Goal: Check status: Check status

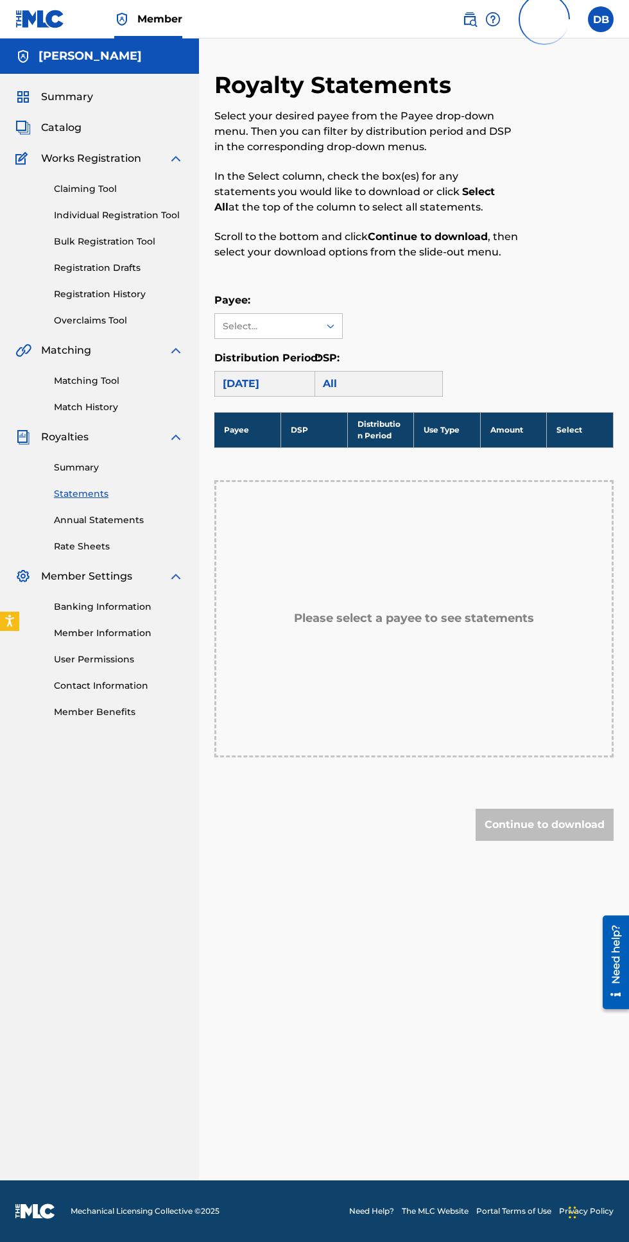
click at [137, 98] on div "Summary" at bounding box center [99, 96] width 168 height 15
click at [52, 98] on span "Summary" at bounding box center [67, 96] width 52 height 15
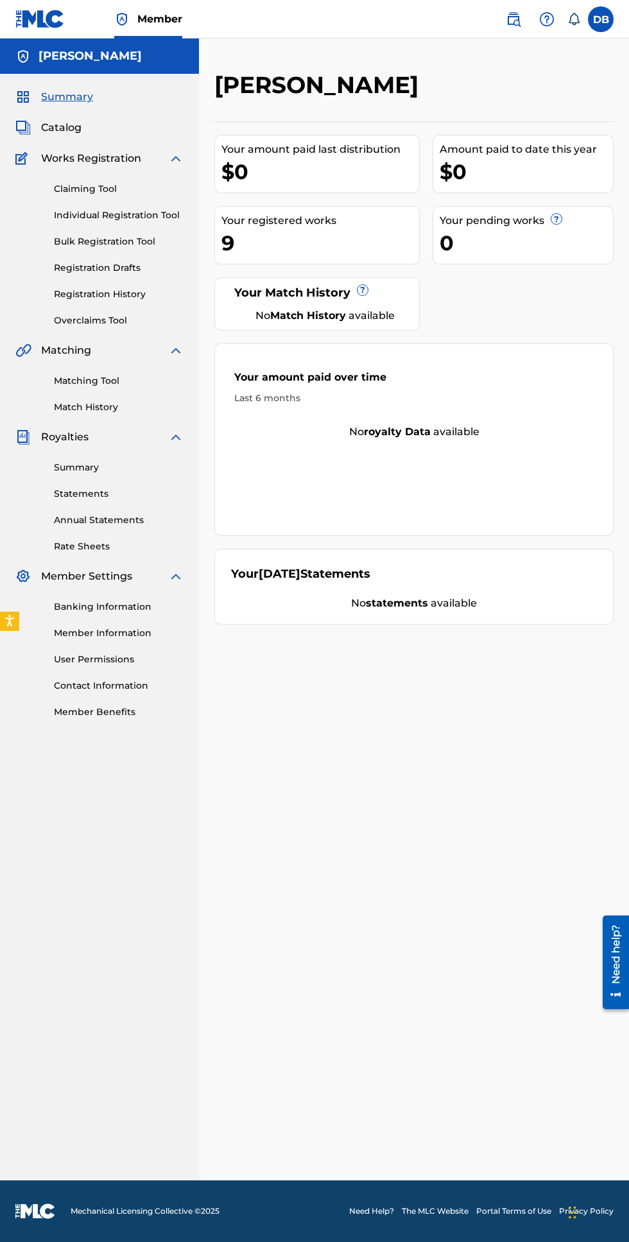
click at [139, 290] on link "Registration History" at bounding box center [119, 294] width 130 height 13
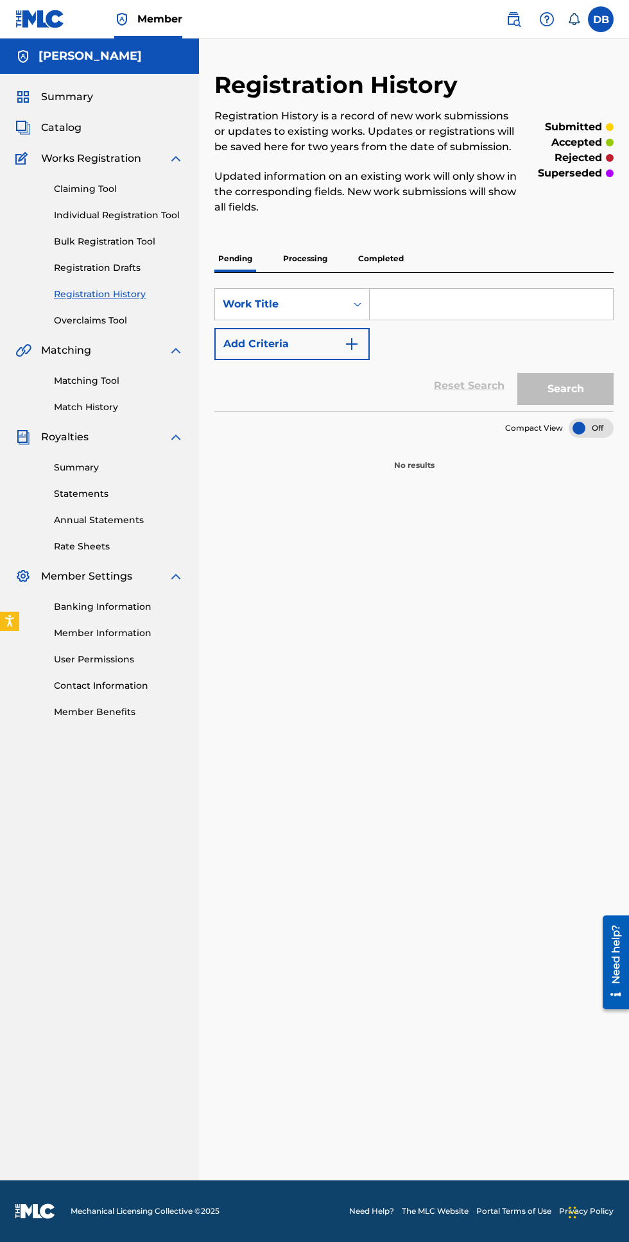
click at [318, 262] on p "Processing" at bounding box center [305, 258] width 52 height 27
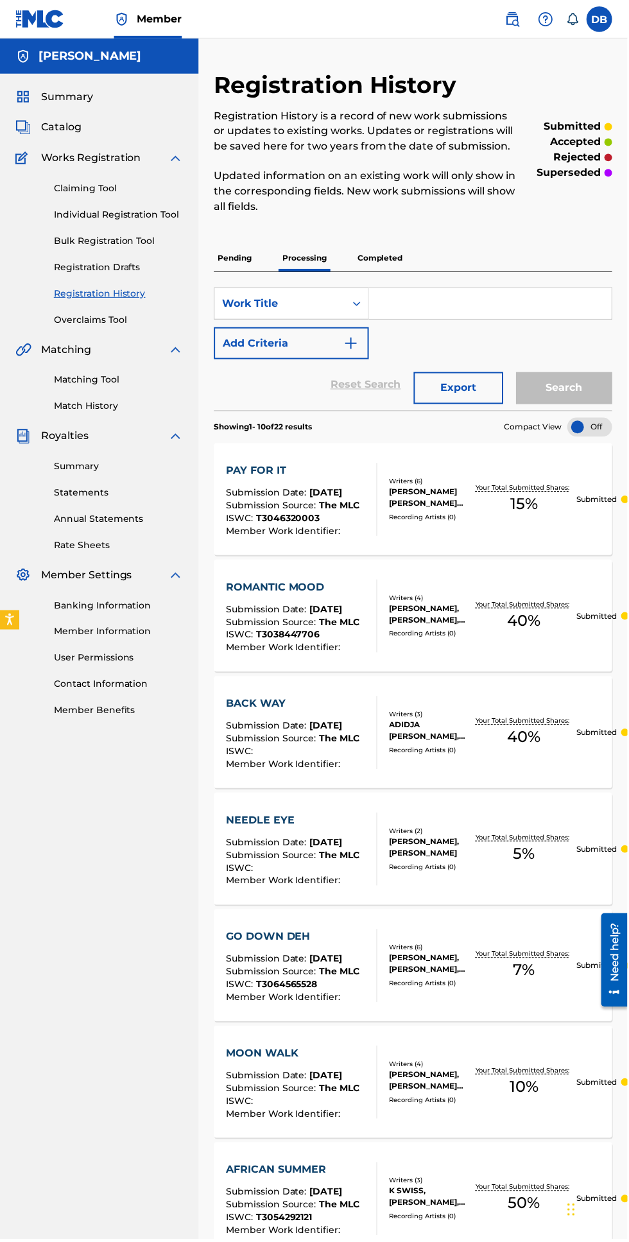
click at [379, 258] on p "Completed" at bounding box center [380, 258] width 53 height 27
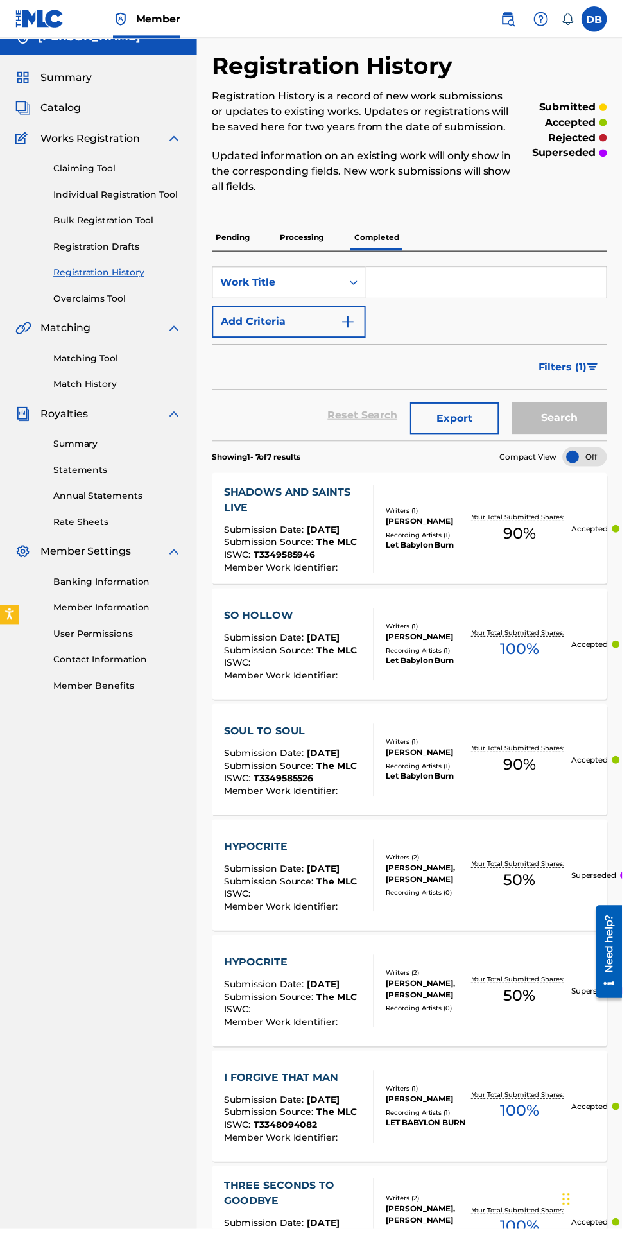
scroll to position [16, 0]
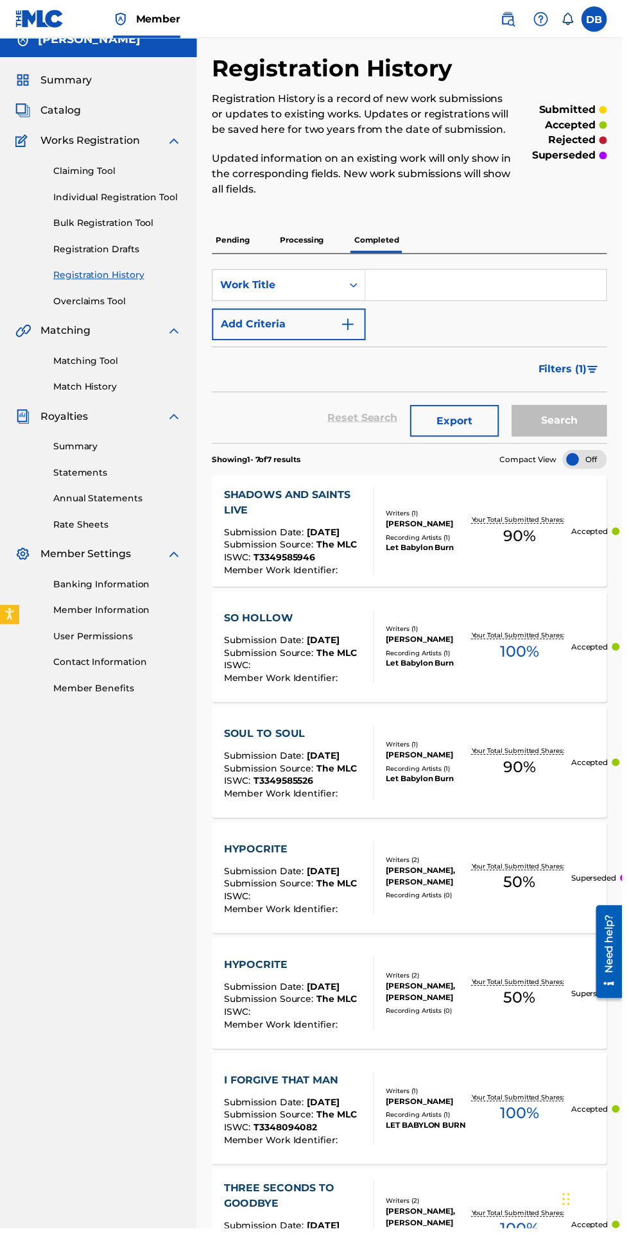
click at [312, 242] on p "Processing" at bounding box center [305, 242] width 52 height 27
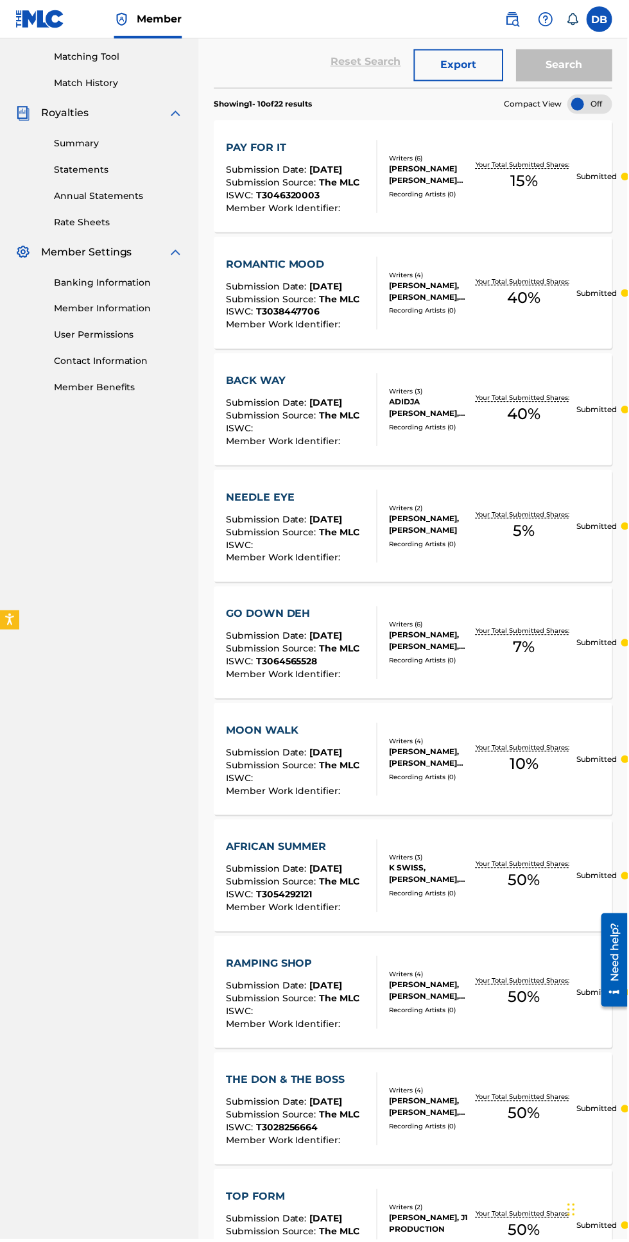
scroll to position [412, 0]
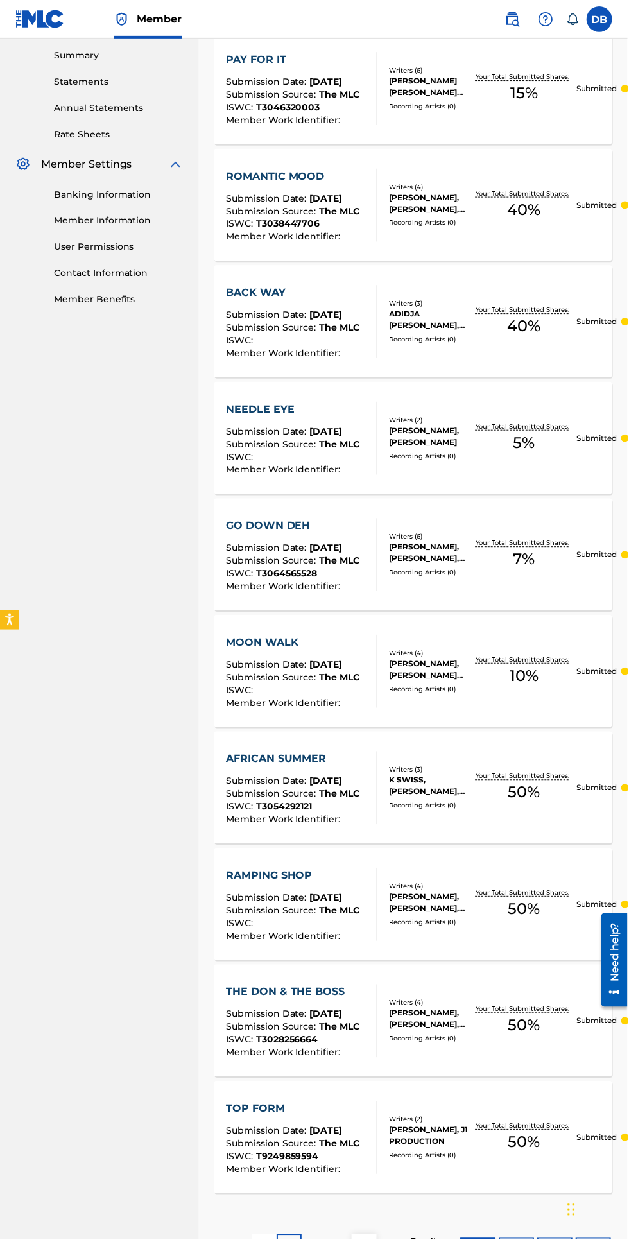
click at [340, 1242] on p "3" at bounding box center [340, 1249] width 6 height 15
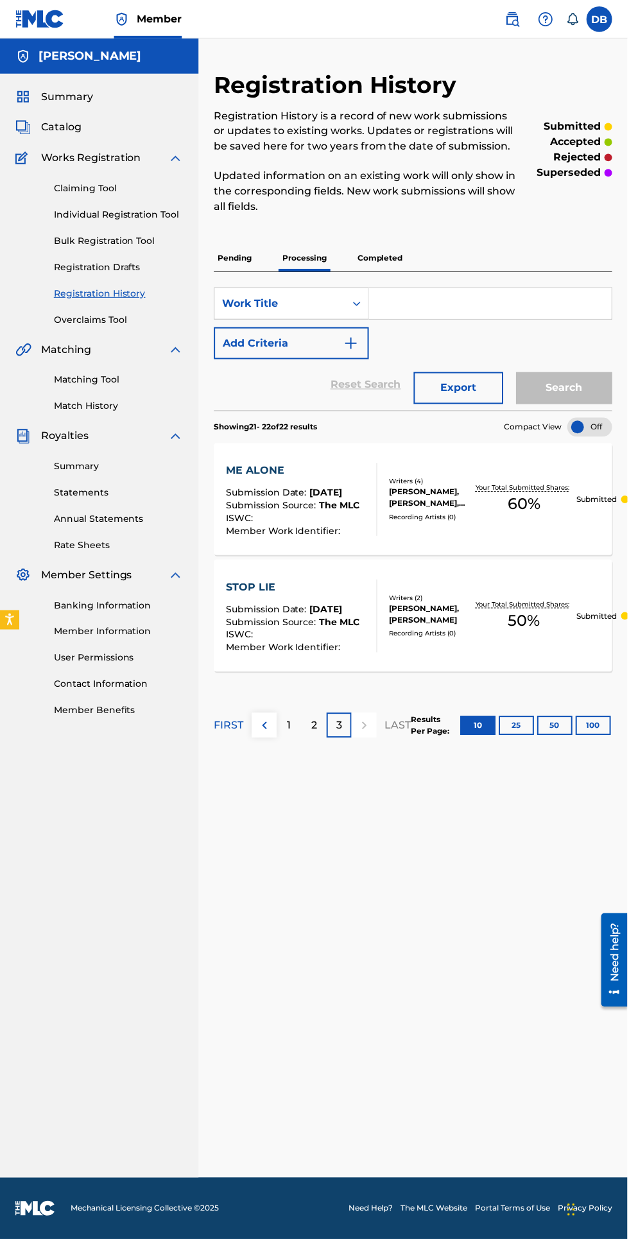
click at [340, 727] on p "3" at bounding box center [340, 727] width 6 height 15
click at [313, 723] on p "2" at bounding box center [315, 727] width 6 height 15
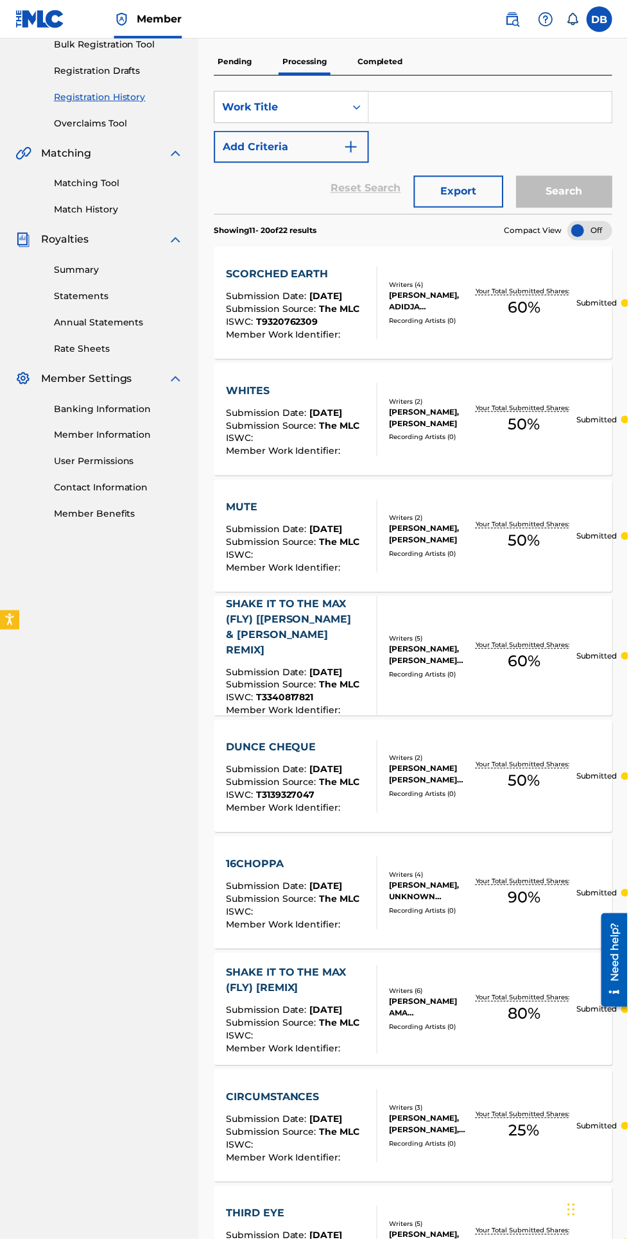
scroll to position [413, 0]
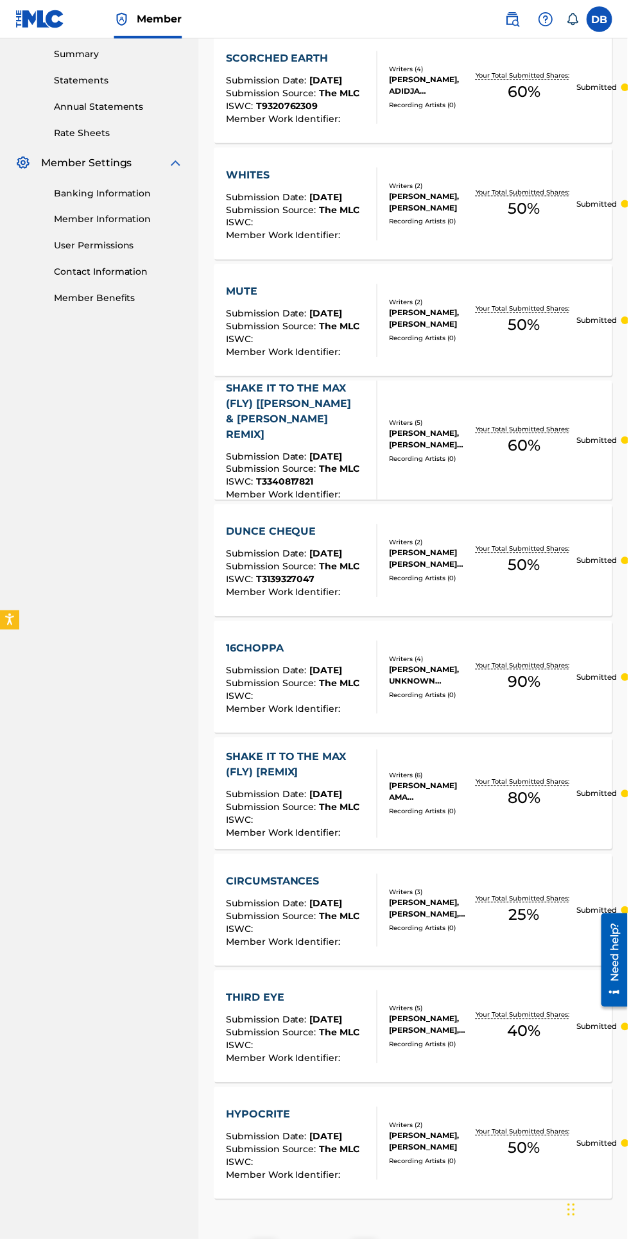
click at [290, 1242] on p "1" at bounding box center [290, 1255] width 4 height 15
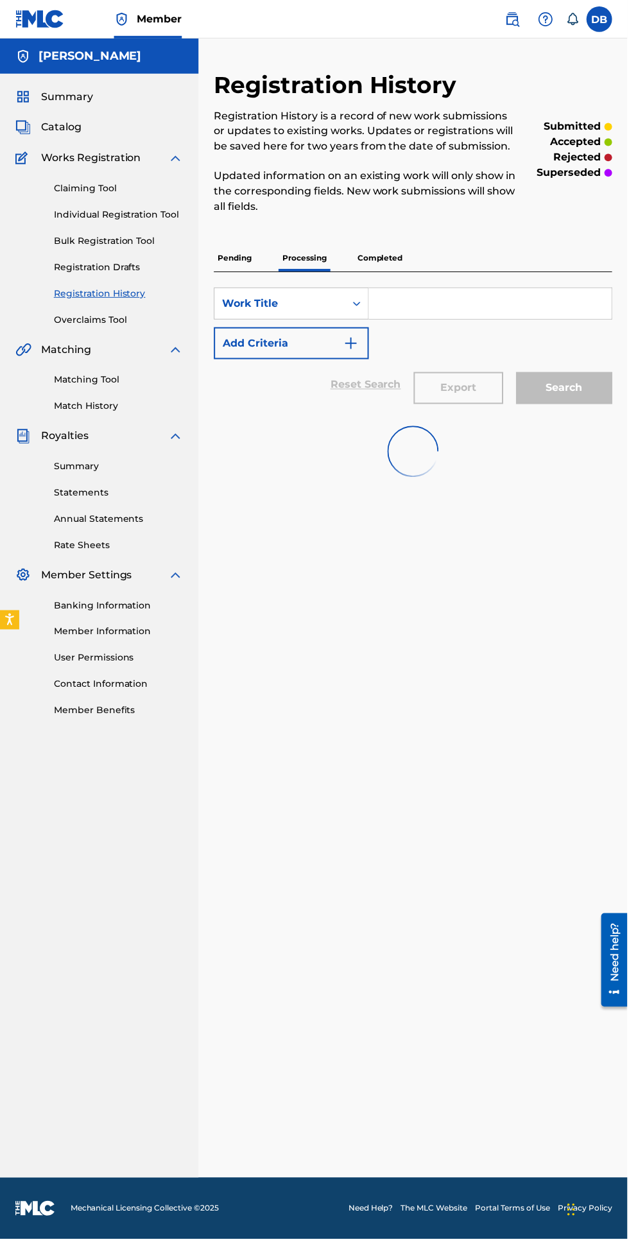
scroll to position [0, 0]
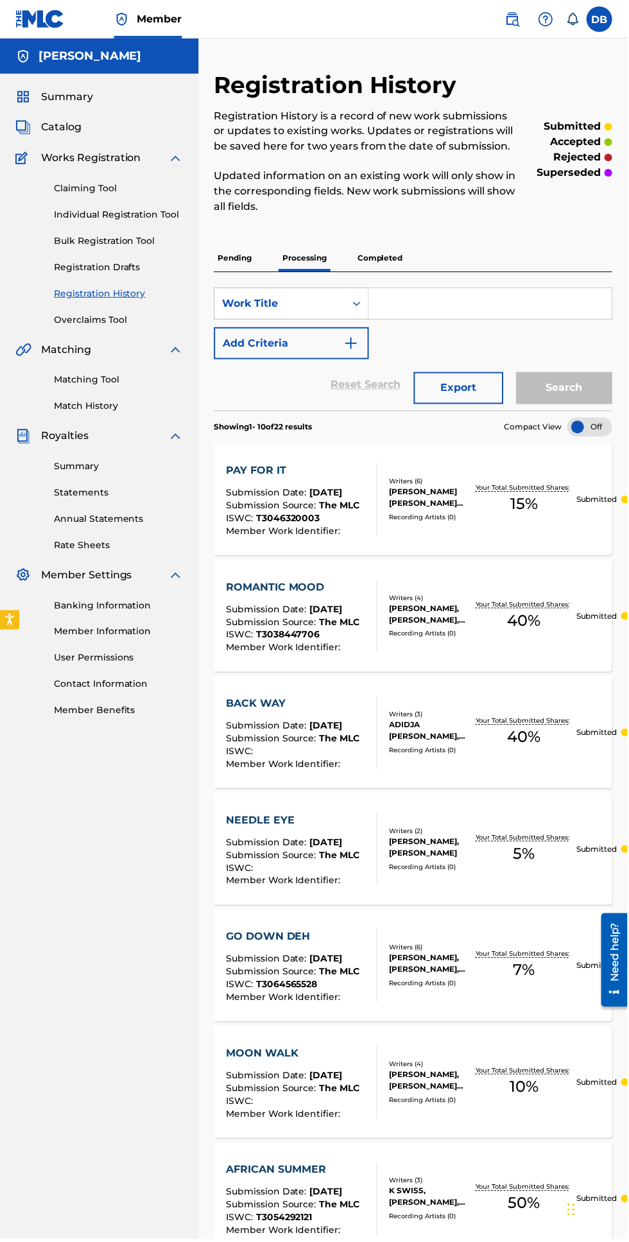
click at [29, 99] on img at bounding box center [22, 96] width 15 height 15
